Goal: Check status: Check status

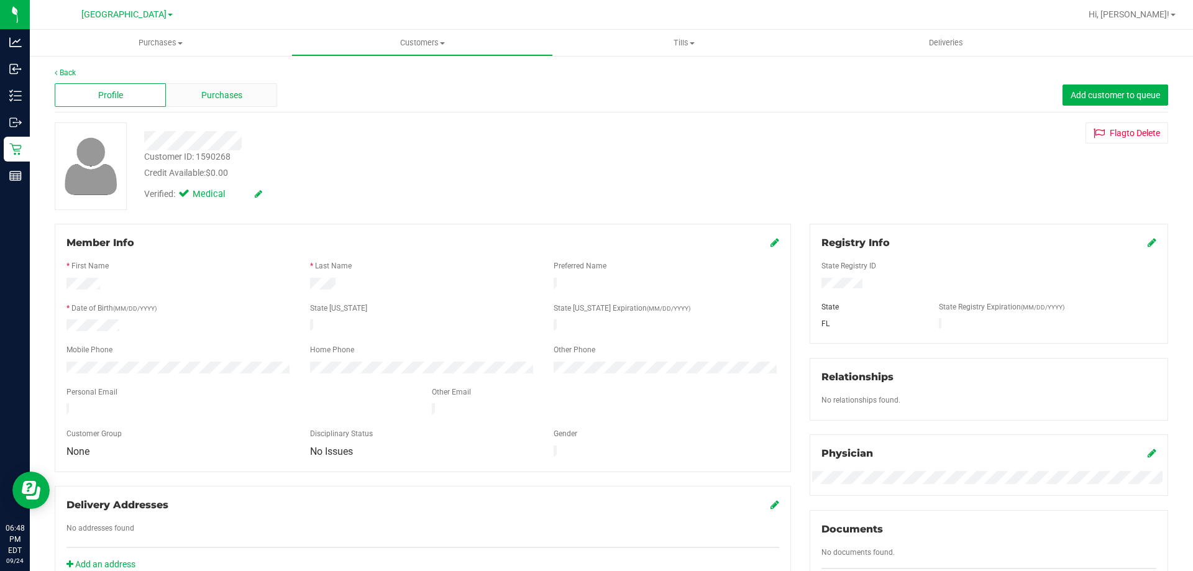
click at [218, 98] on span "Purchases" at bounding box center [221, 95] width 41 height 13
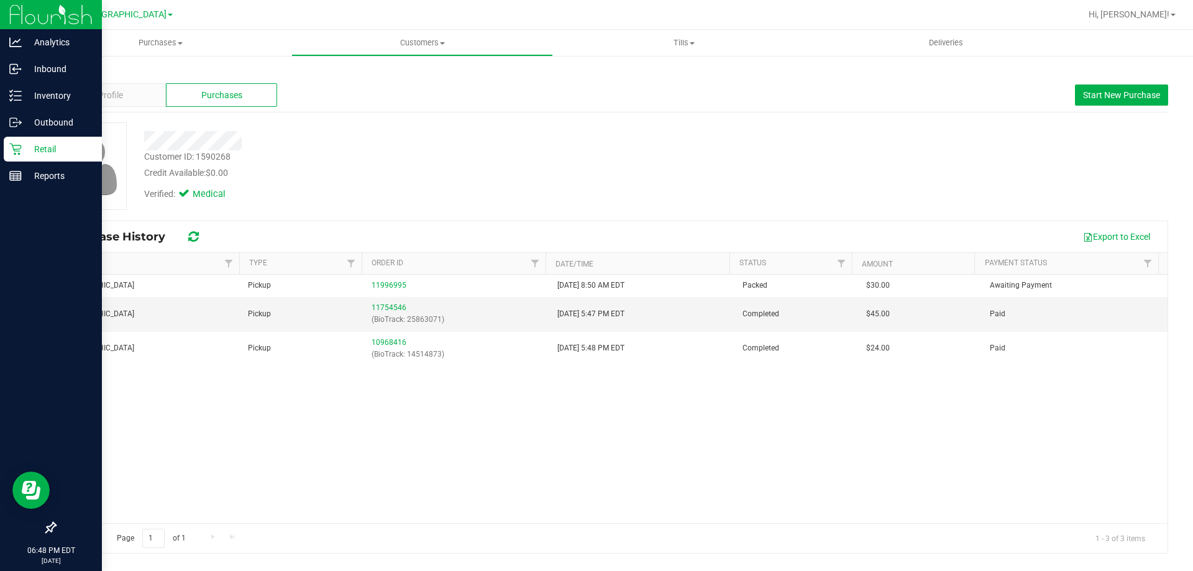
click at [32, 137] on div "Retail" at bounding box center [53, 149] width 98 height 25
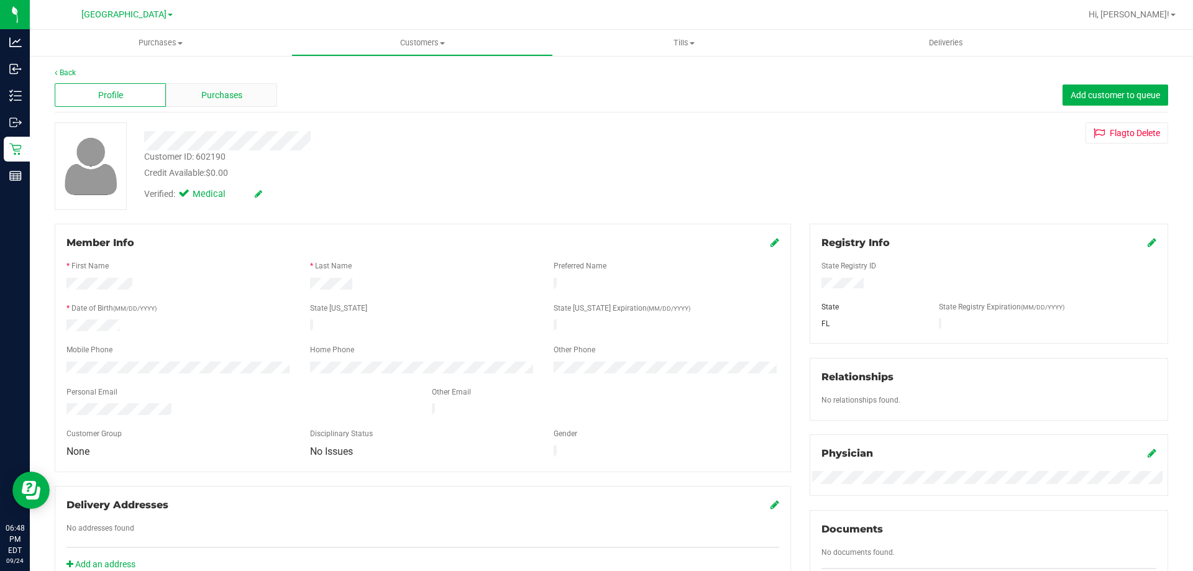
click at [252, 104] on div "Purchases" at bounding box center [221, 95] width 111 height 24
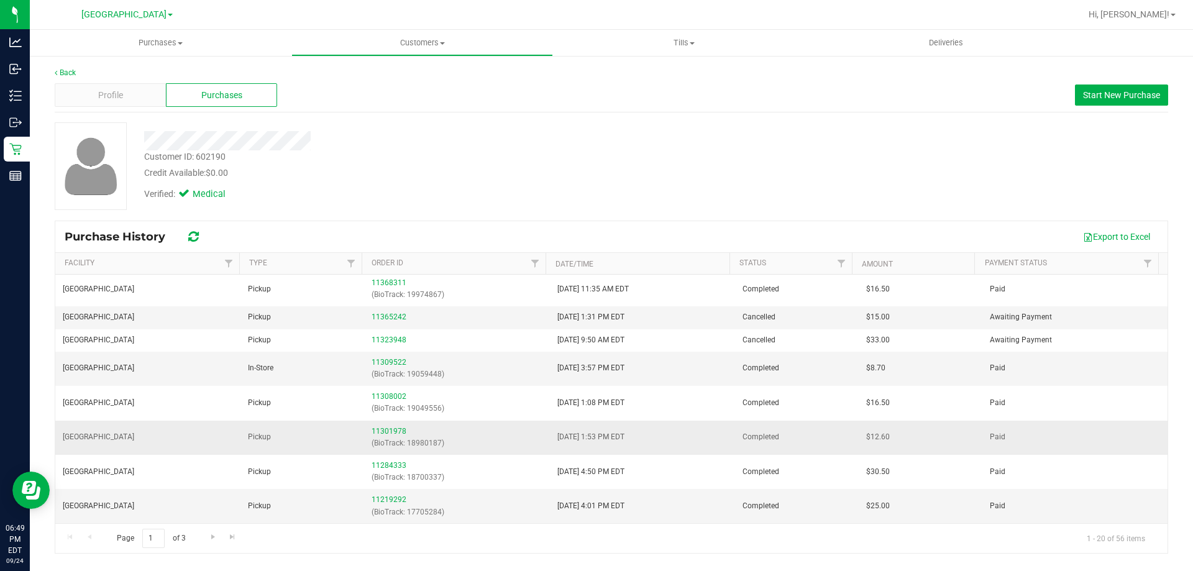
scroll to position [119, 0]
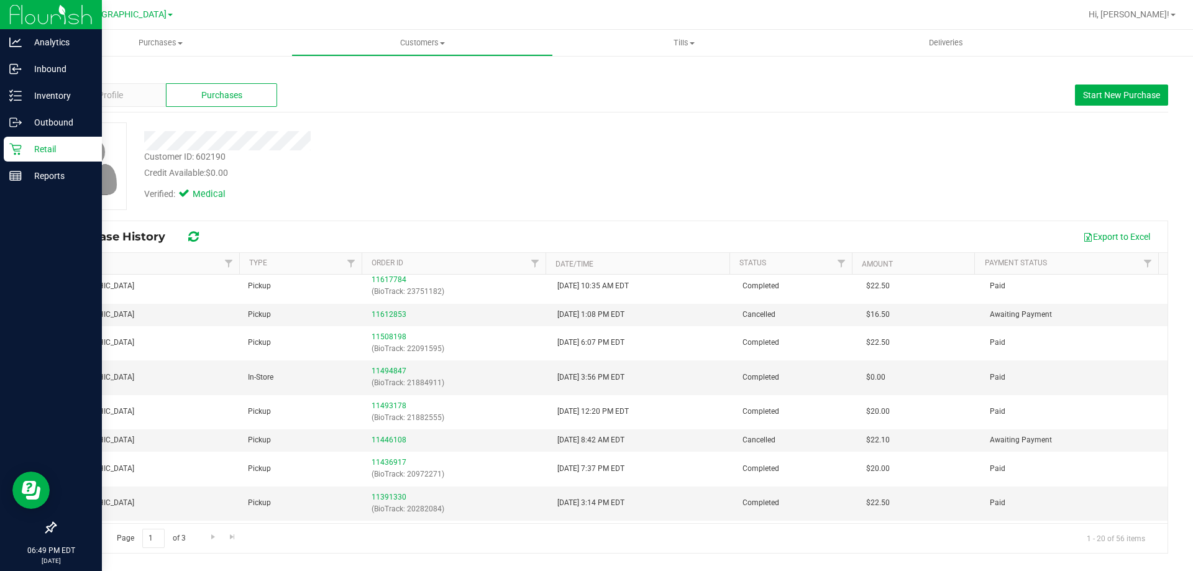
click at [20, 149] on icon at bounding box center [15, 150] width 12 height 12
